Goal: Task Accomplishment & Management: Use online tool/utility

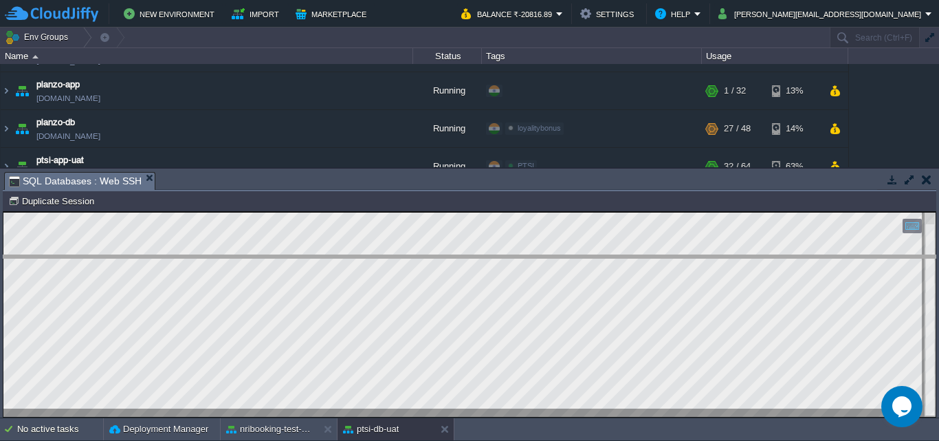
drag, startPoint x: 223, startPoint y: 186, endPoint x: 201, endPoint y: 269, distance: 86.1
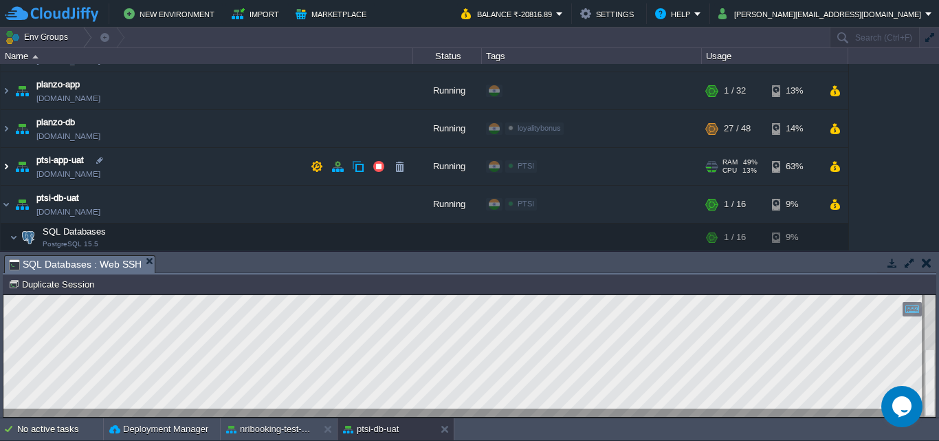
click at [11, 165] on img at bounding box center [6, 166] width 11 height 37
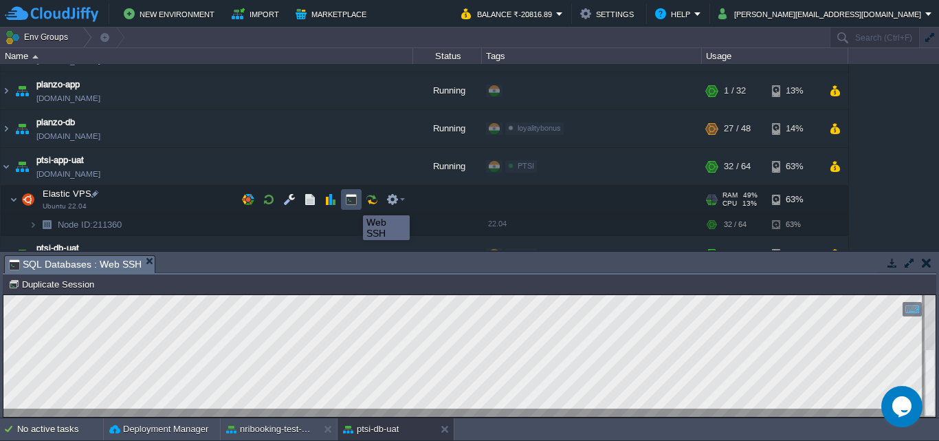
click at [353, 203] on button "button" at bounding box center [351, 199] width 12 height 12
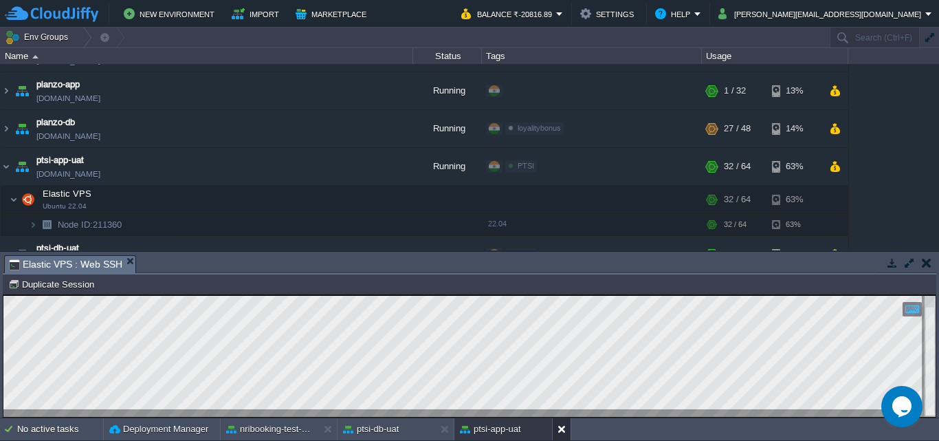
click at [565, 428] on button at bounding box center [565, 429] width 14 height 14
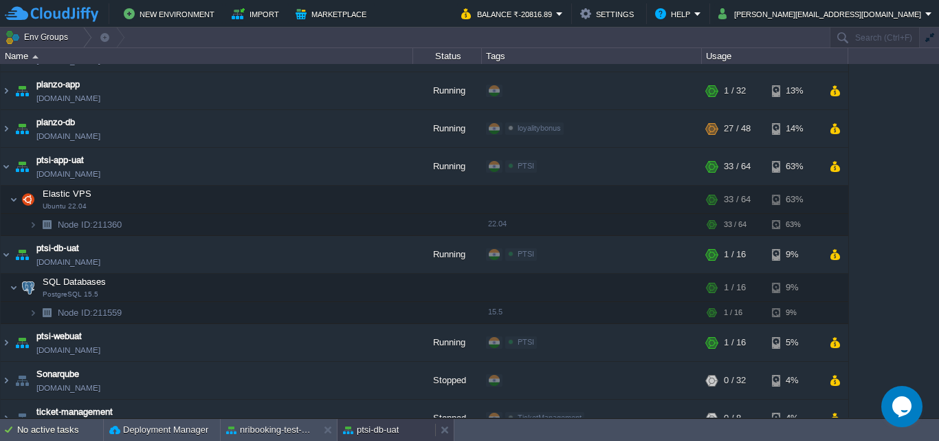
click at [365, 422] on div "ptsi-db-uat" at bounding box center [387, 430] width 98 height 22
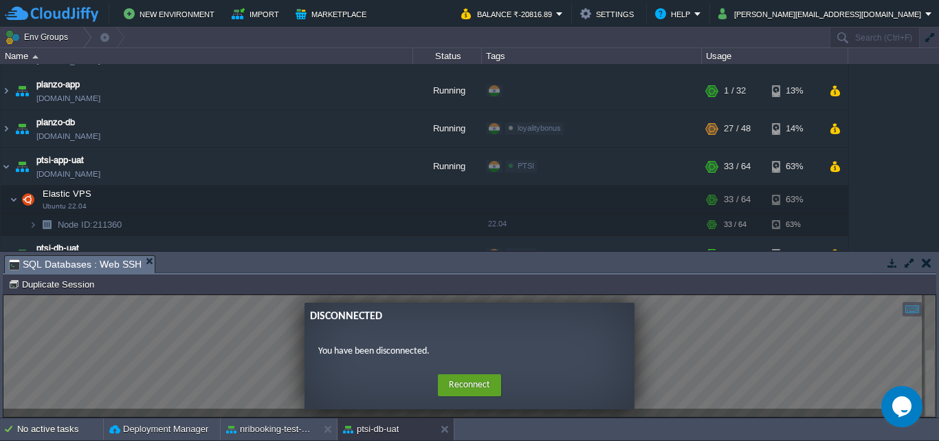
click at [458, 376] on button "Reconnect" at bounding box center [469, 385] width 63 height 22
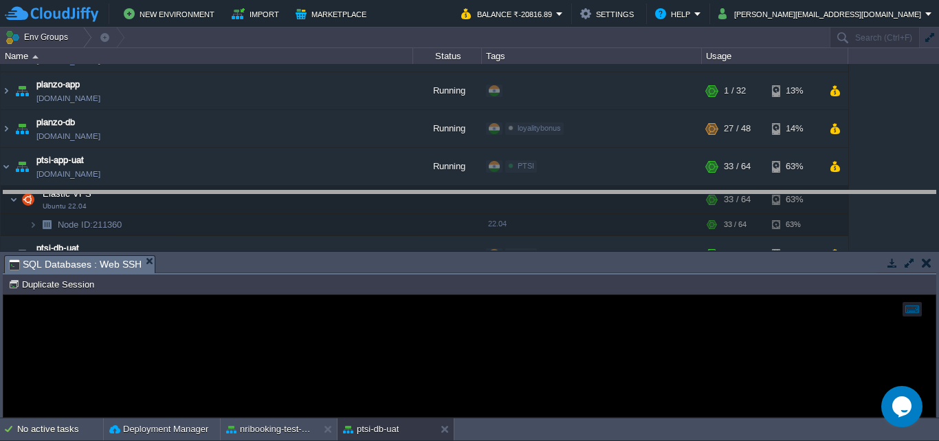
drag, startPoint x: 437, startPoint y: 265, endPoint x: 437, endPoint y: 199, distance: 66.0
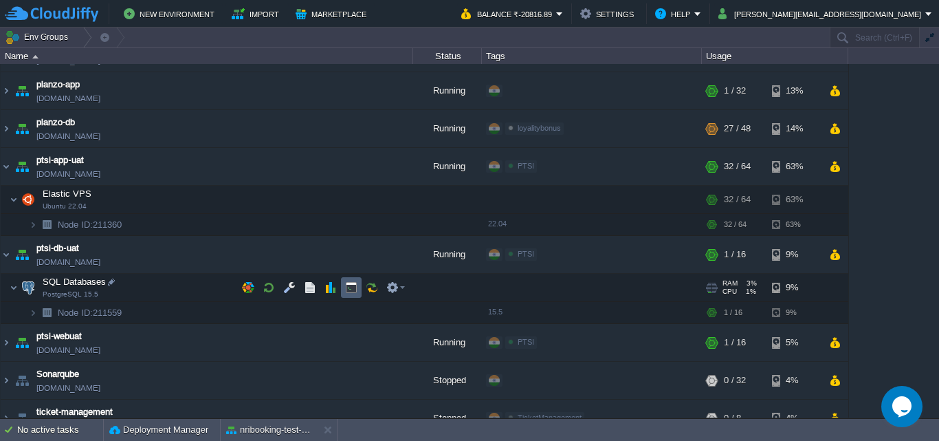
click at [346, 280] on td at bounding box center [351, 287] width 21 height 21
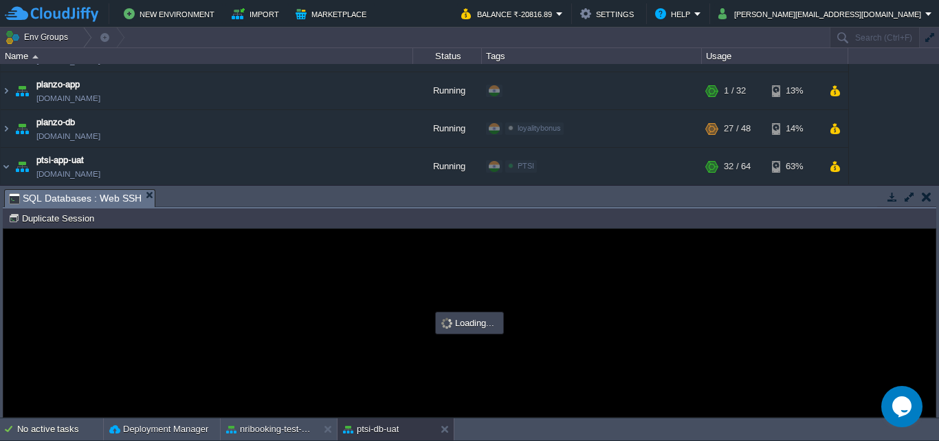
type input "#000000"
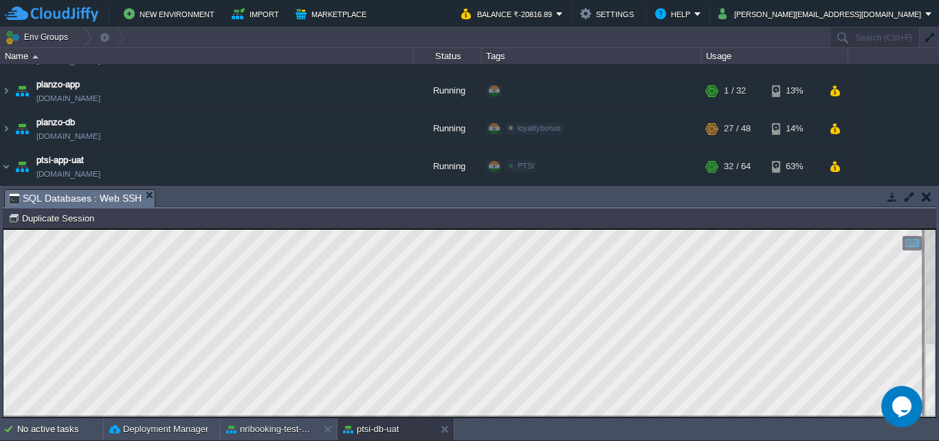
click at [917, 391] on div at bounding box center [469, 323] width 932 height 187
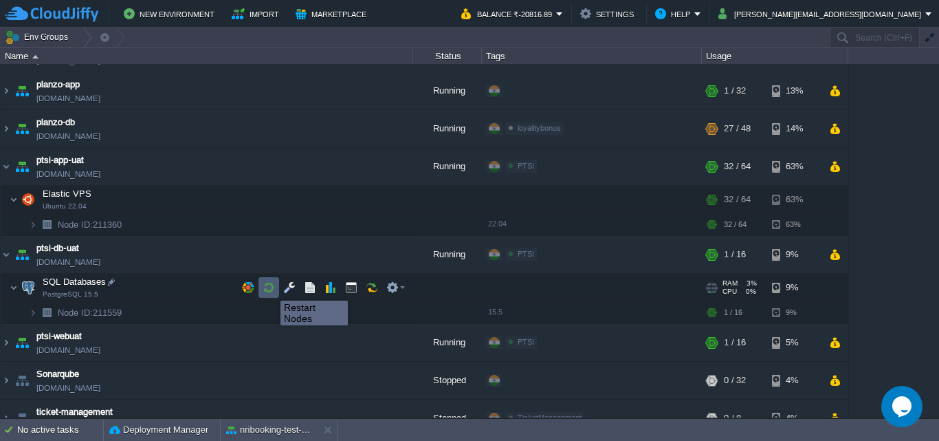
click at [270, 288] on button "button" at bounding box center [269, 287] width 12 height 12
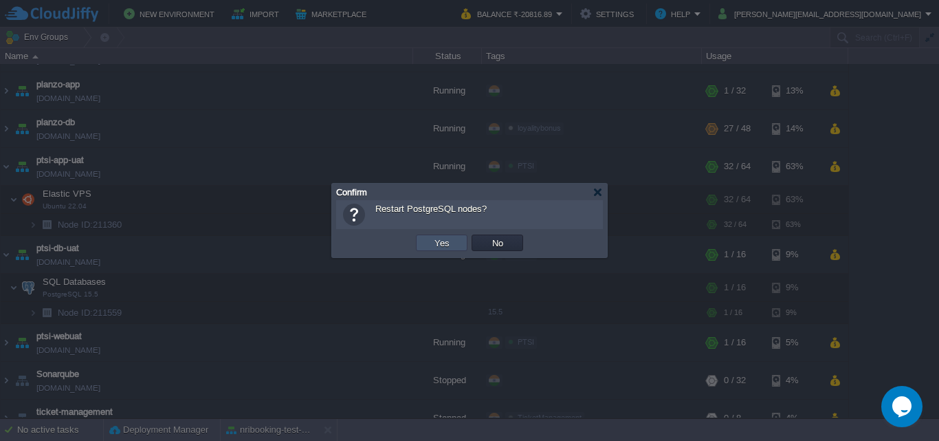
click at [451, 240] on button "Yes" at bounding box center [441, 243] width 23 height 12
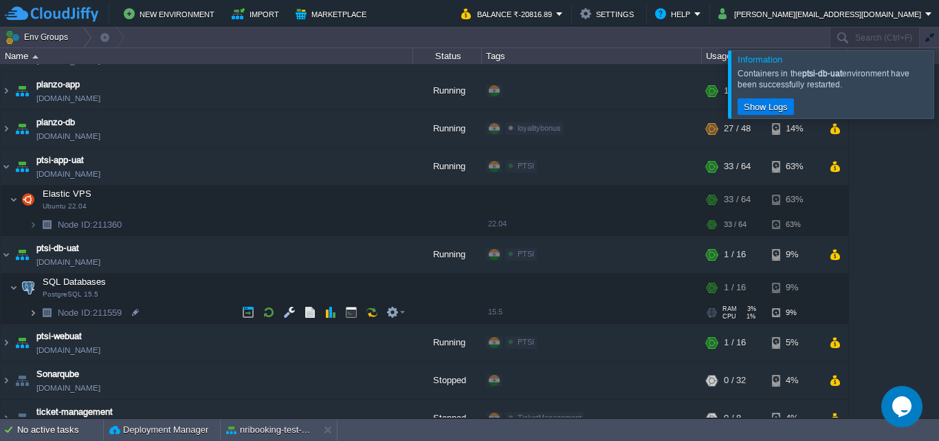
click at [36, 310] on img at bounding box center [33, 312] width 8 height 21
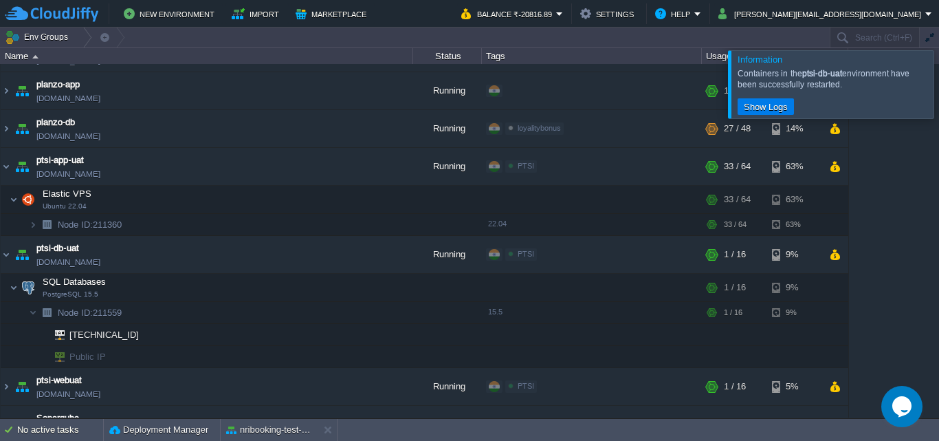
click at [939, 81] on div at bounding box center [956, 83] width 0 height 67
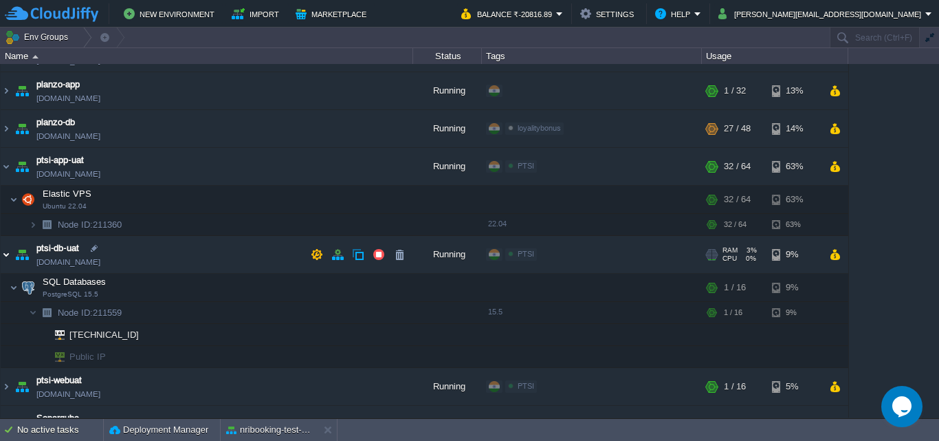
click at [8, 251] on img at bounding box center [6, 254] width 11 height 37
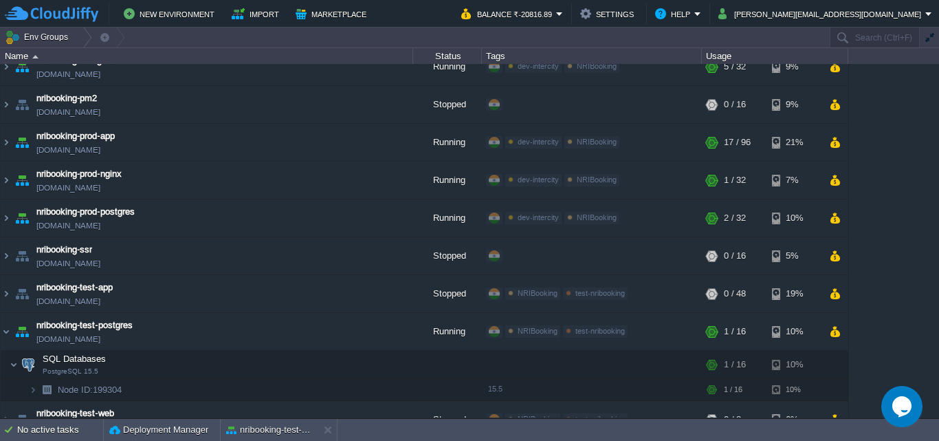
scroll to position [708, 0]
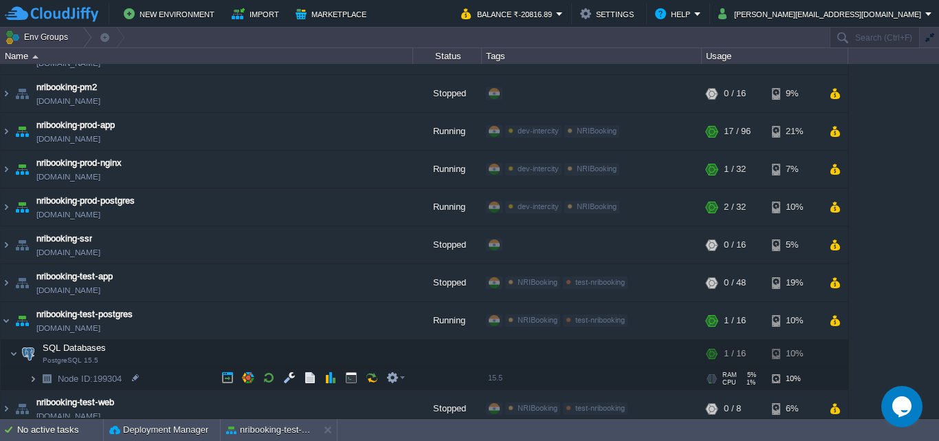
click at [36, 377] on img at bounding box center [33, 378] width 8 height 21
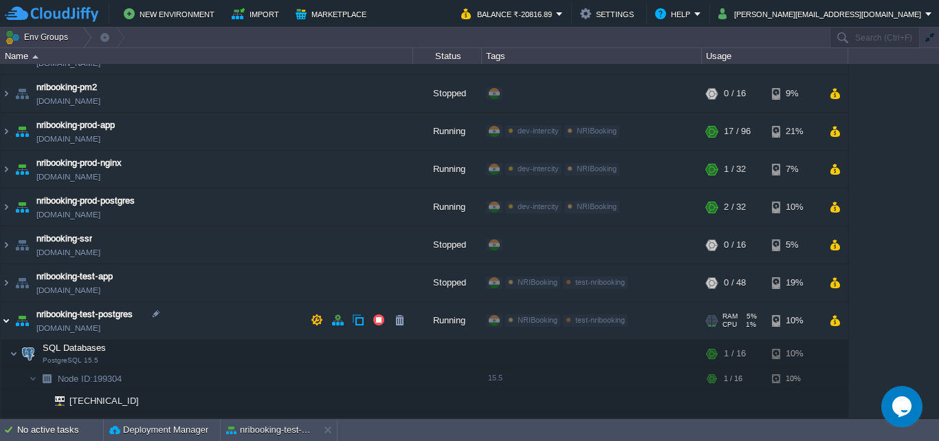
click at [8, 319] on img at bounding box center [6, 320] width 11 height 37
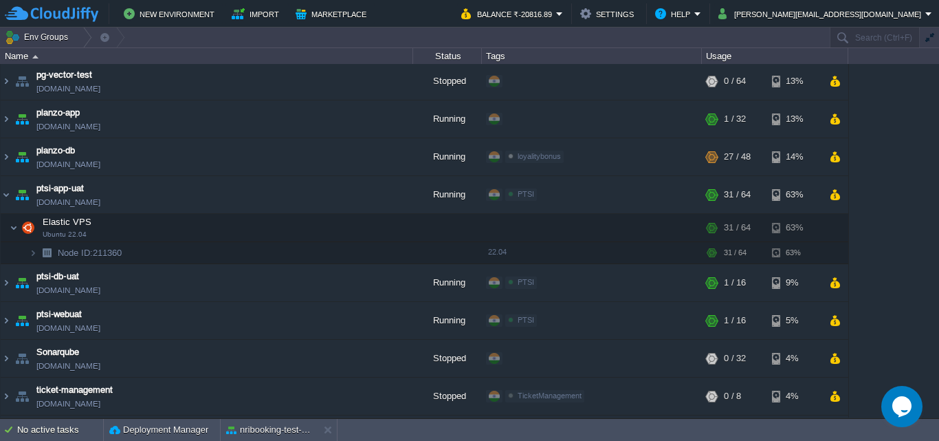
scroll to position [1019, 0]
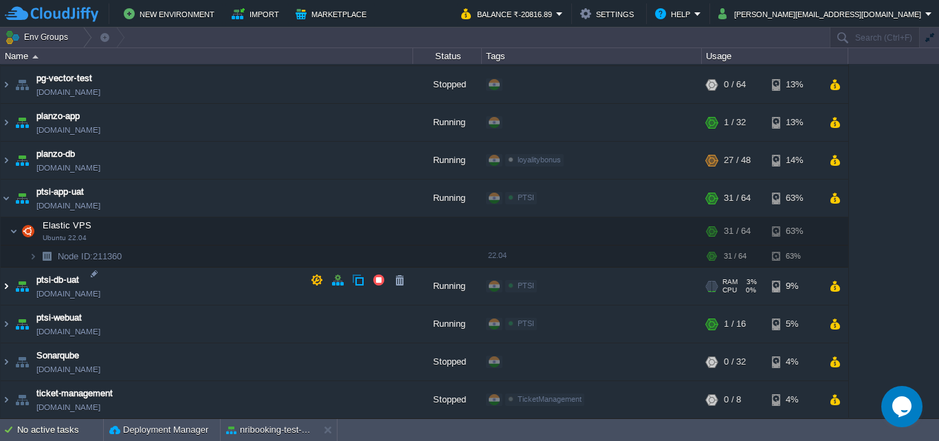
click at [8, 278] on img at bounding box center [6, 285] width 11 height 37
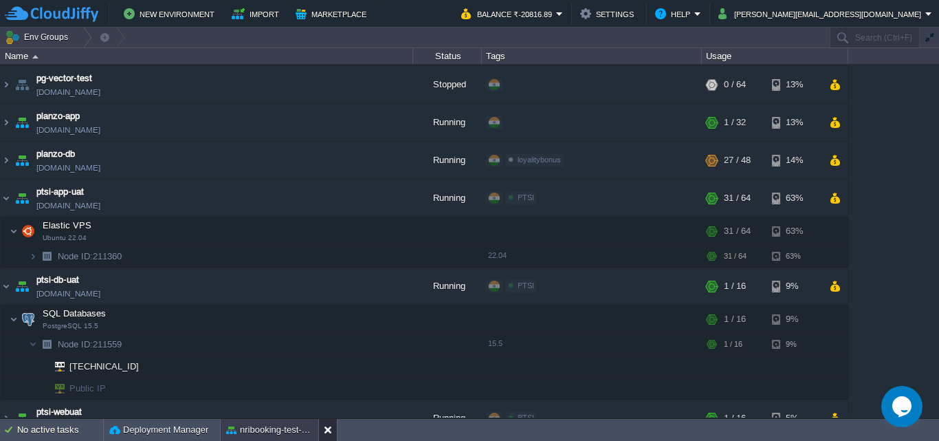
click at [329, 428] on button at bounding box center [331, 430] width 14 height 14
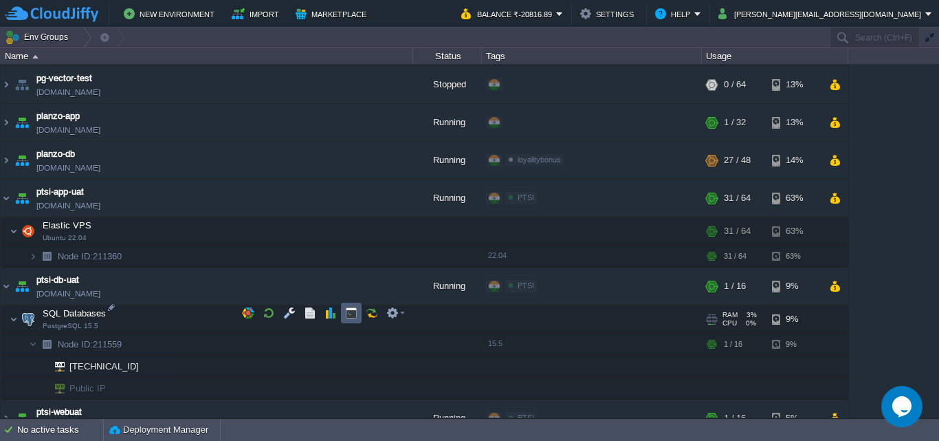
click at [353, 320] on td at bounding box center [351, 313] width 21 height 21
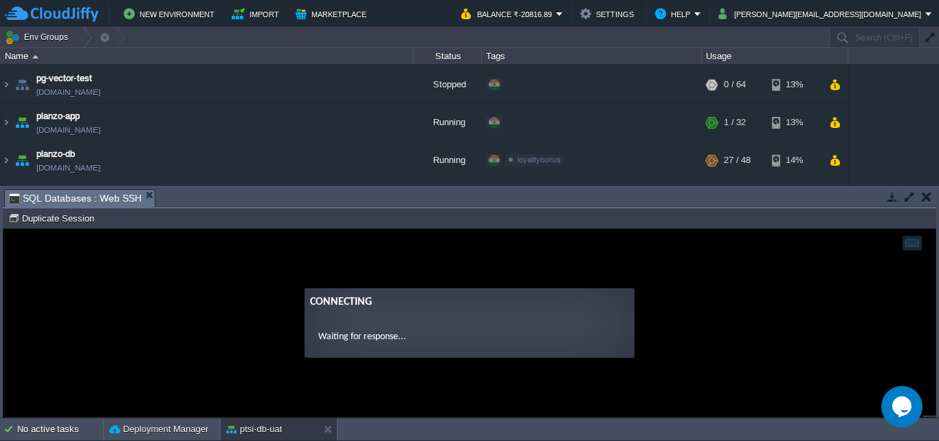
scroll to position [0, 0]
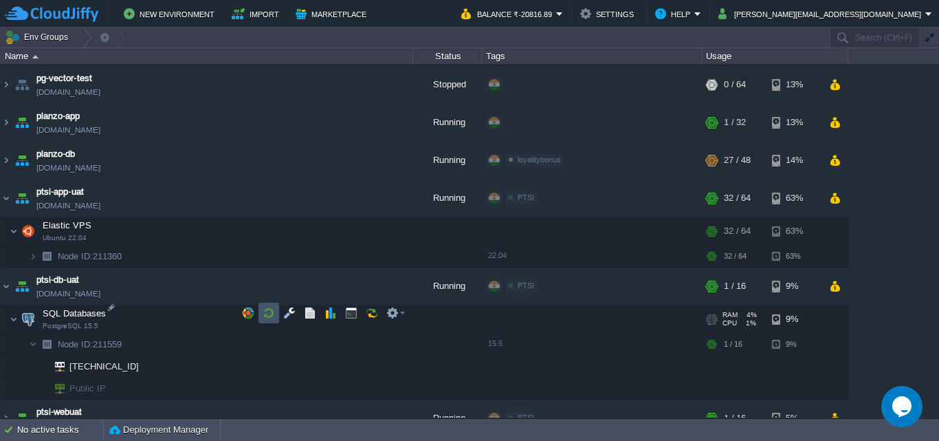
click at [263, 315] on button "button" at bounding box center [269, 313] width 12 height 12
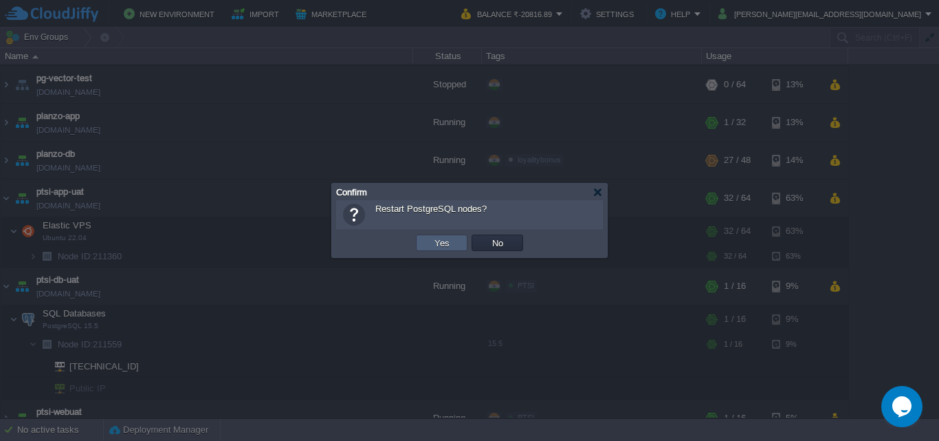
click at [441, 237] on td "Yes" at bounding box center [442, 242] width 52 height 17
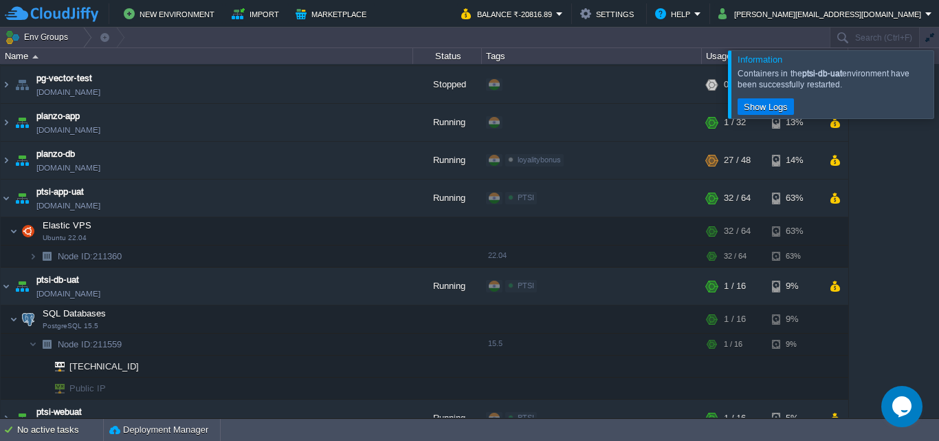
click at [939, 82] on div at bounding box center [956, 83] width 0 height 67
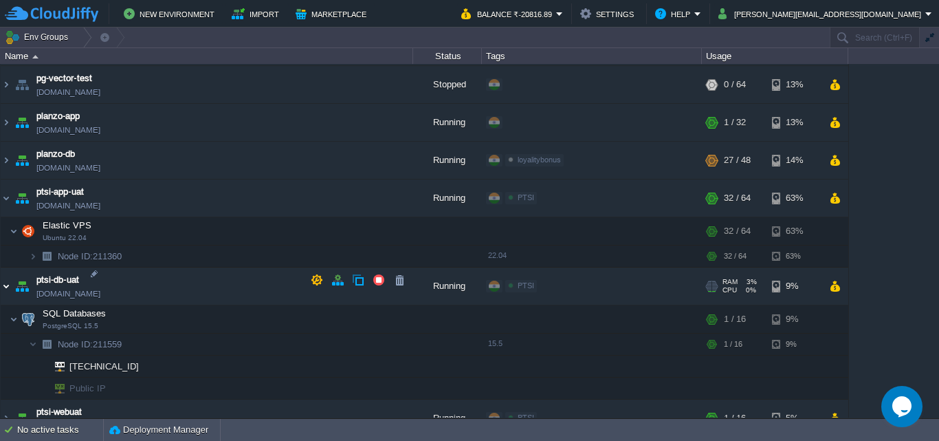
click at [6, 278] on img at bounding box center [6, 285] width 11 height 37
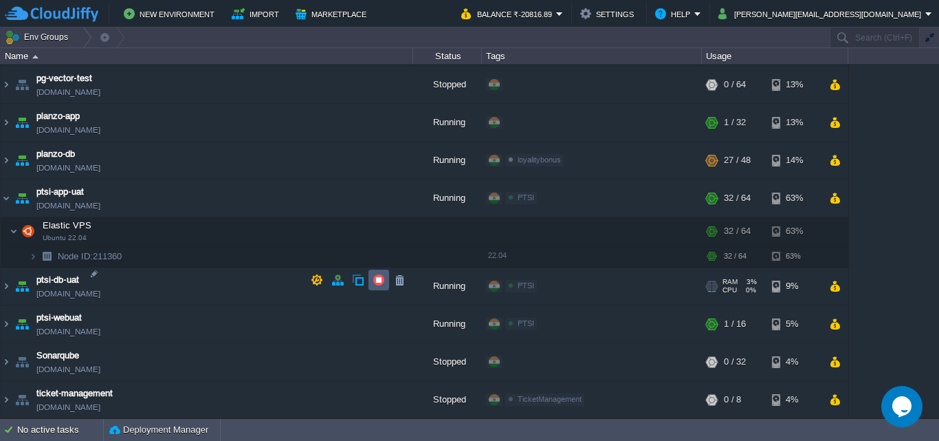
click at [385, 283] on td at bounding box center [379, 280] width 21 height 21
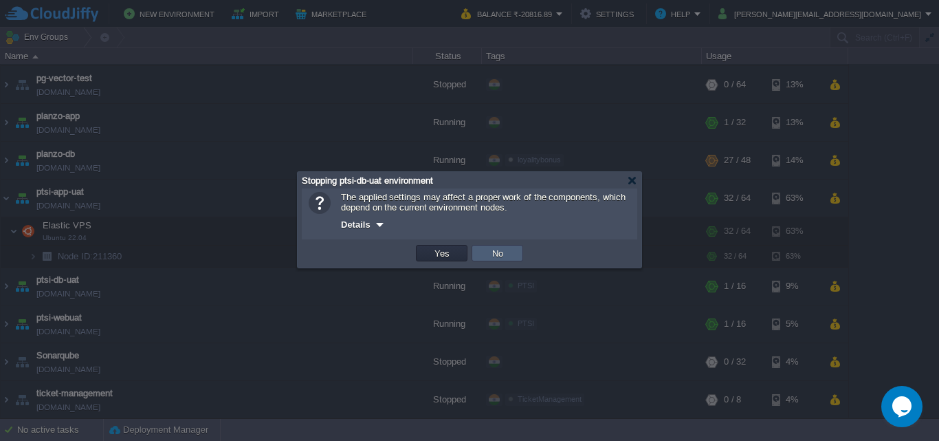
click at [513, 252] on td "No" at bounding box center [498, 253] width 52 height 17
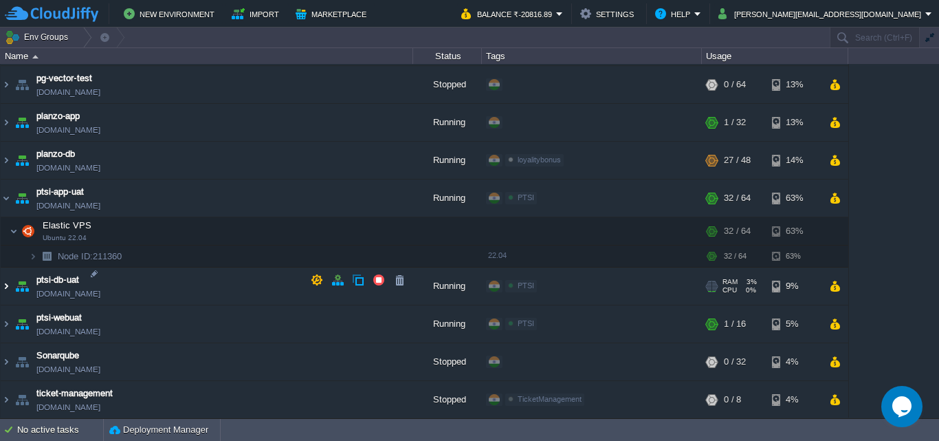
click at [9, 277] on img at bounding box center [6, 285] width 11 height 37
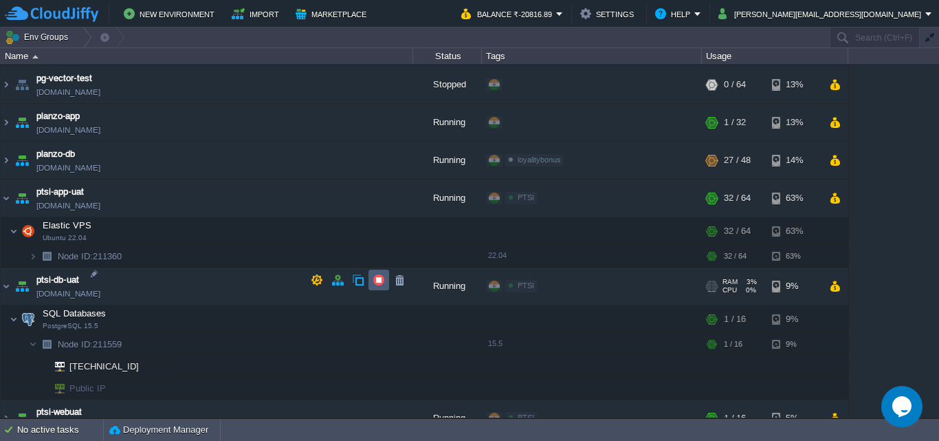
click at [382, 281] on button "button" at bounding box center [379, 280] width 12 height 12
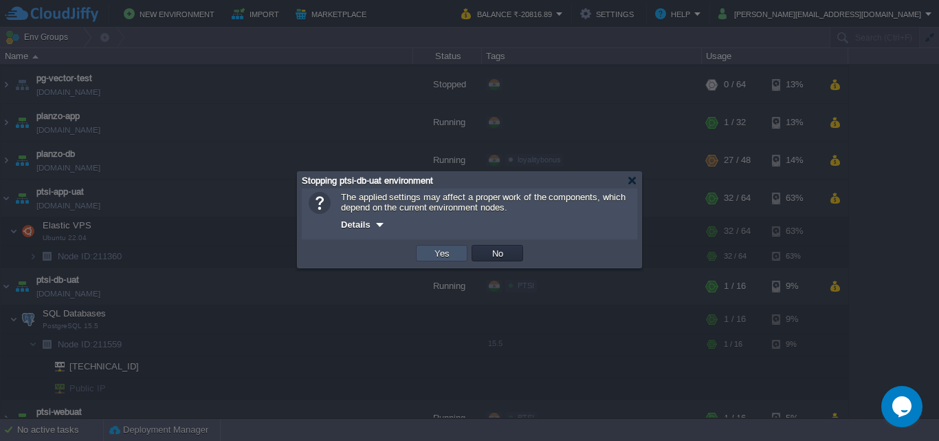
click at [441, 258] on button "Yes" at bounding box center [441, 253] width 23 height 12
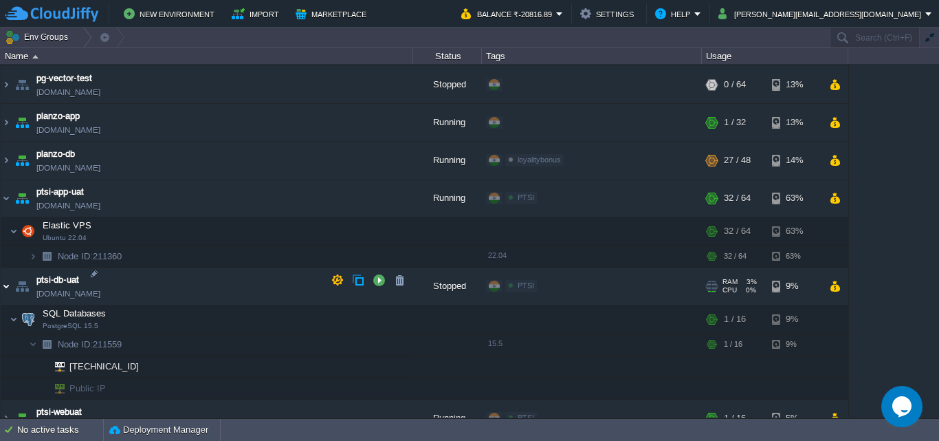
click at [2, 279] on img at bounding box center [6, 285] width 11 height 37
